Goal: Task Accomplishment & Management: Complete application form

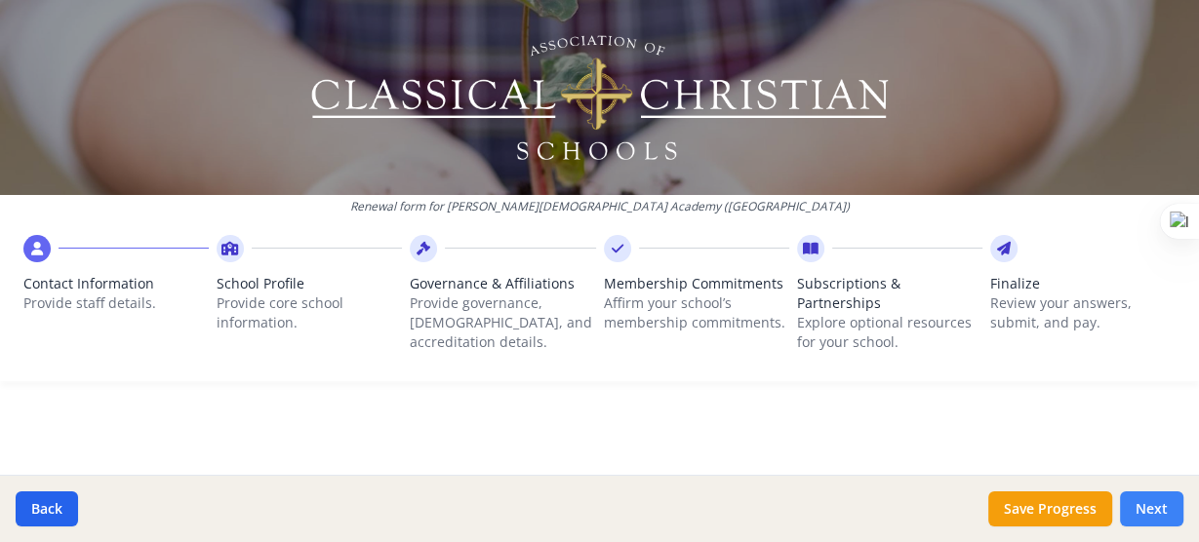
click at [1164, 512] on button "Next" at bounding box center [1151, 509] width 63 height 35
type input "(021) 572-4677"
type input "7"
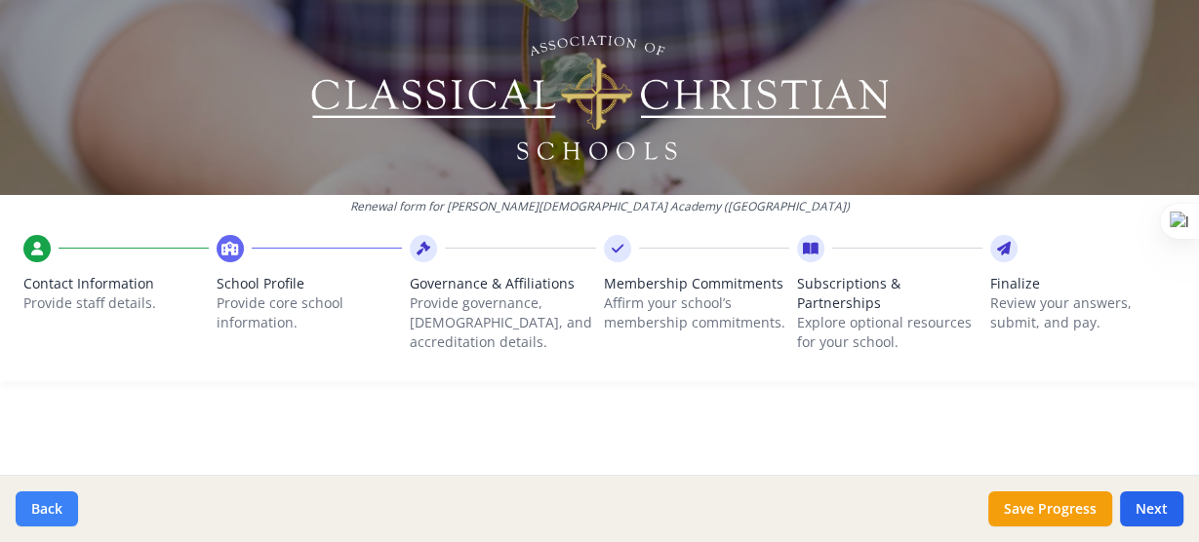
click at [57, 518] on button "Back" at bounding box center [47, 509] width 62 height 35
click at [41, 249] on icon at bounding box center [37, 249] width 12 height 20
click at [35, 242] on icon at bounding box center [37, 249] width 12 height 20
click at [221, 246] on icon at bounding box center [230, 249] width 18 height 20
click at [36, 246] on icon at bounding box center [37, 249] width 12 height 20
